Goal: Information Seeking & Learning: Compare options

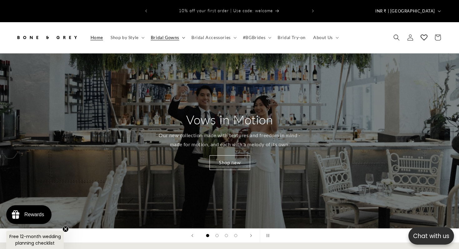
click at [175, 32] on summary "Bridal Gowns" at bounding box center [167, 37] width 41 height 13
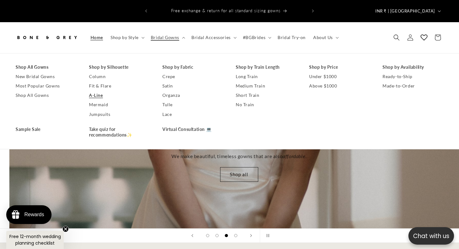
scroll to position [0, 918]
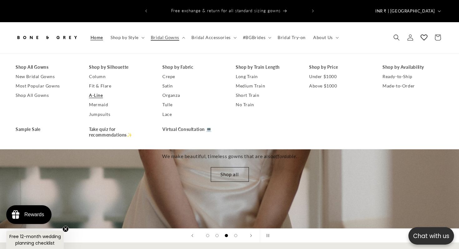
click at [93, 91] on link "A-Line" at bounding box center [119, 95] width 61 height 9
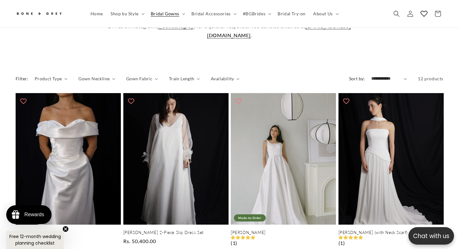
scroll to position [280, 0]
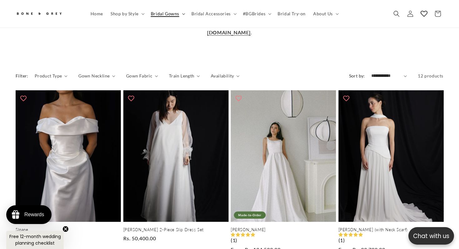
click at [178, 15] on span "Bridal Gowns" at bounding box center [165, 14] width 28 height 6
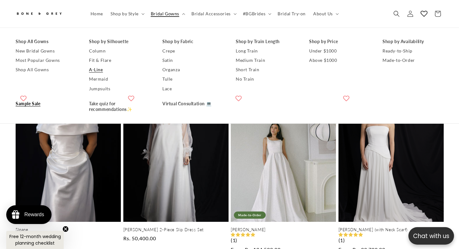
scroll to position [0, 155]
click at [26, 105] on link "Sample Sale" at bounding box center [46, 103] width 61 height 9
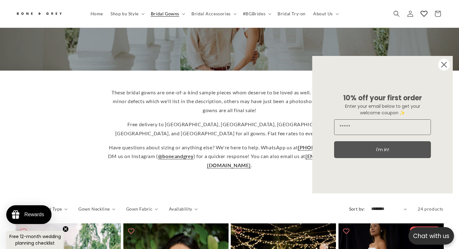
scroll to position [111, 0]
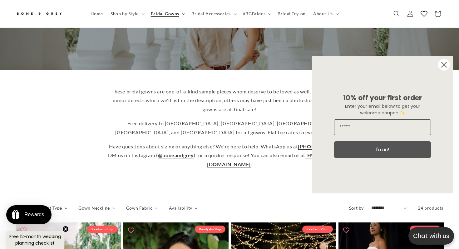
click at [446, 67] on icon "Close dialog" at bounding box center [443, 64] width 5 height 5
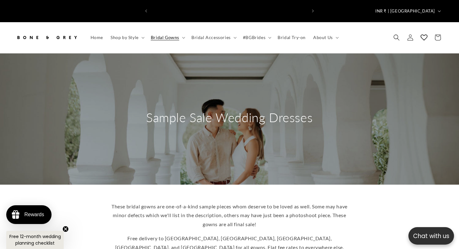
scroll to position [0, 155]
click at [179, 31] on summary "Bridal Gowns" at bounding box center [167, 37] width 41 height 13
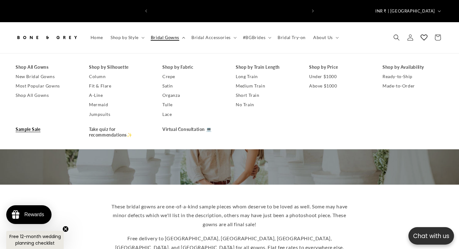
scroll to position [0, 311]
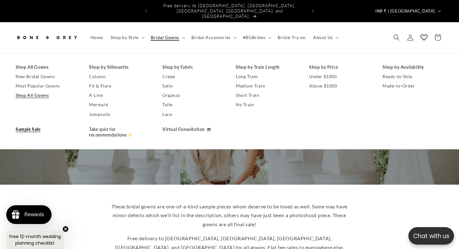
click at [37, 91] on link "Shop All Gowns" at bounding box center [46, 95] width 61 height 9
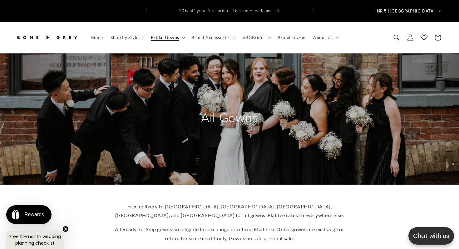
click at [175, 35] on span "Bridal Gowns" at bounding box center [165, 38] width 28 height 6
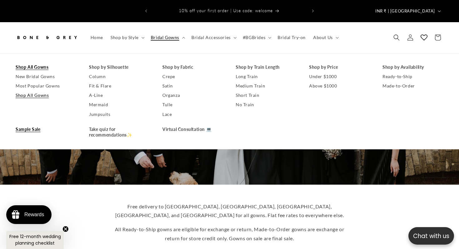
click at [34, 125] on link "Sample Sale" at bounding box center [46, 129] width 61 height 9
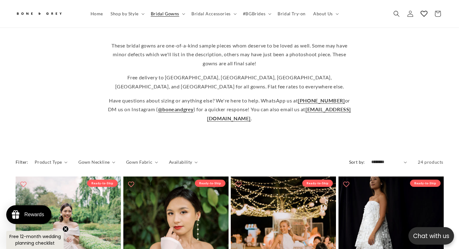
scroll to position [156, 0]
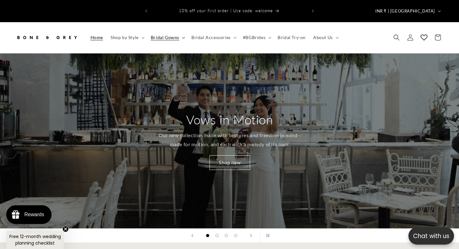
click at [168, 35] on span "Bridal Gowns" at bounding box center [165, 38] width 28 height 6
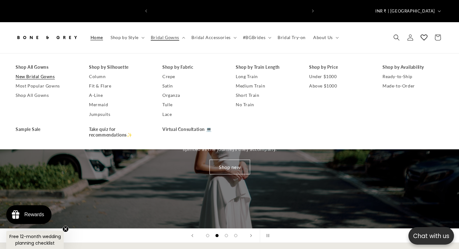
scroll to position [0, 155]
click at [35, 62] on link "Shop All Gowns" at bounding box center [46, 66] width 61 height 9
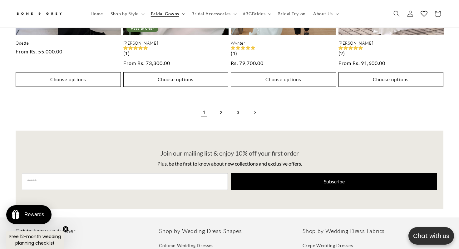
scroll to position [1634, 0]
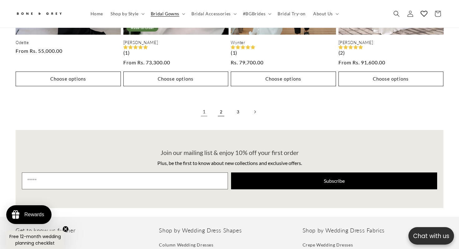
click at [218, 105] on link "2" at bounding box center [221, 112] width 14 height 14
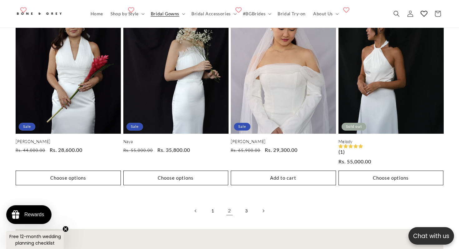
scroll to position [1536, 0]
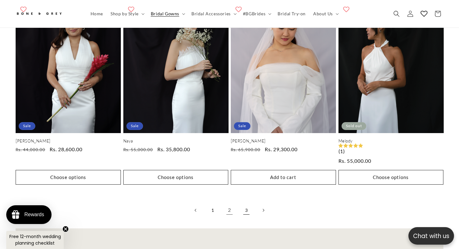
click at [245, 203] on link "3" at bounding box center [246, 210] width 14 height 14
